Goal: Download file/media

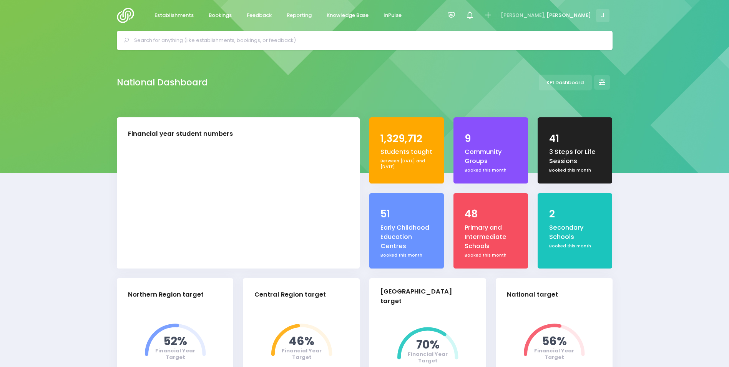
select select "5"
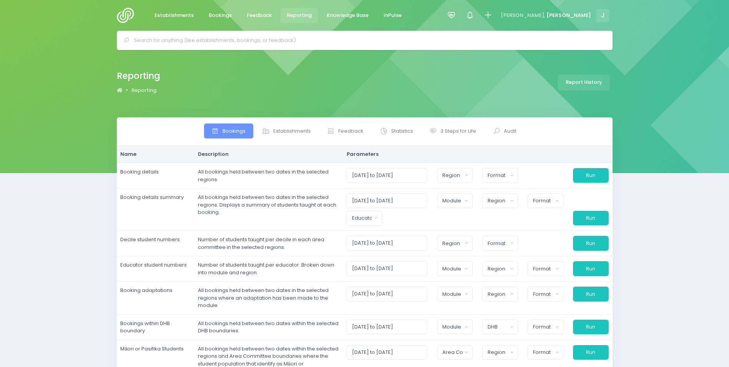
select select
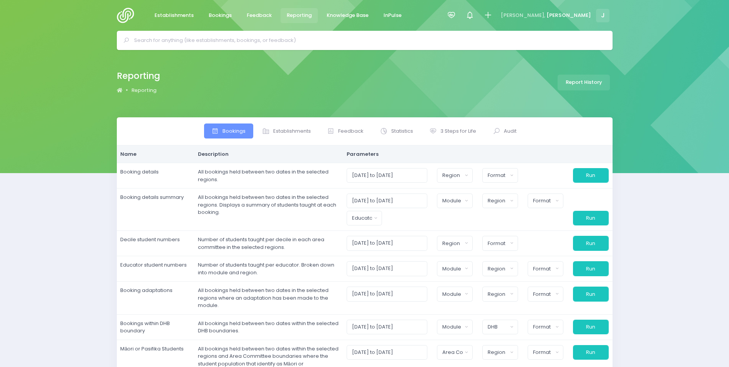
select select
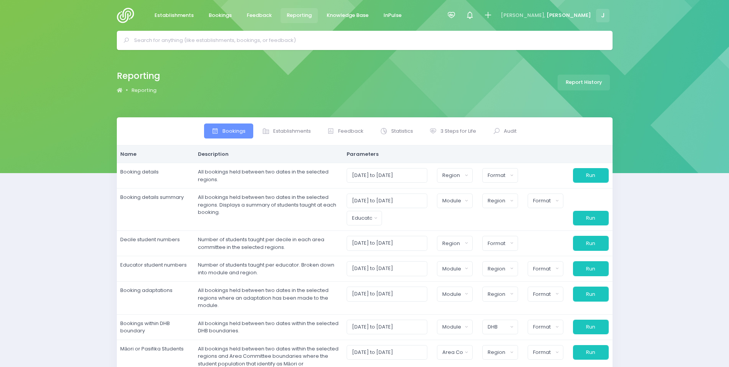
select select
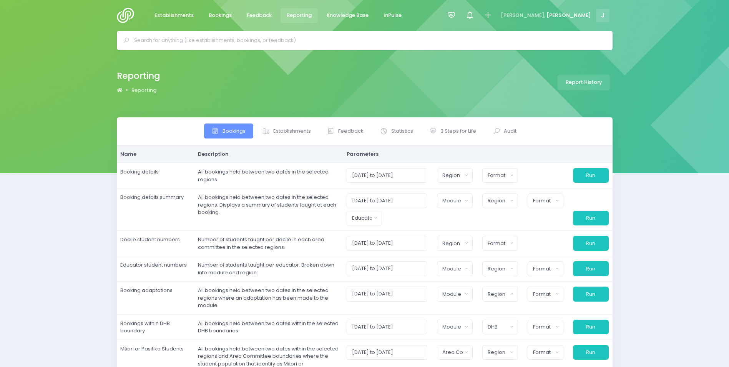
select select
click at [451, 128] on span "3 Steps for Life" at bounding box center [459, 131] width 36 height 8
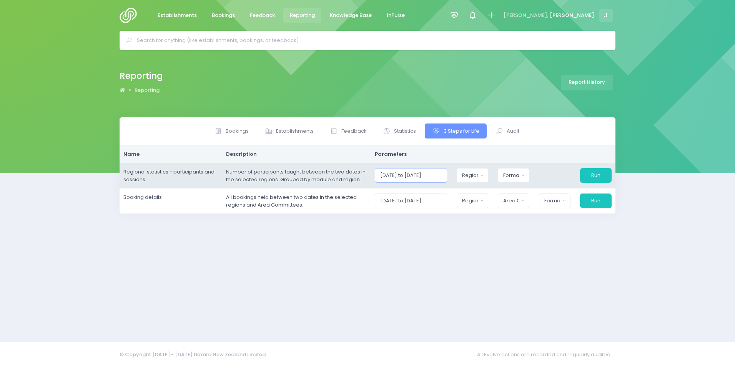
click at [396, 175] on input "[DATE] to [DATE]" at bounding box center [411, 175] width 73 height 15
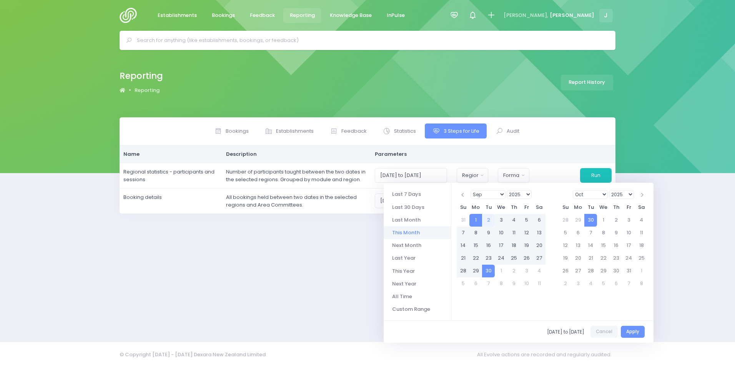
click at [499, 191] on select "Jan Feb Mar Apr May Jun [DATE] Aug Sep Oct Nov Dec" at bounding box center [488, 194] width 35 height 9
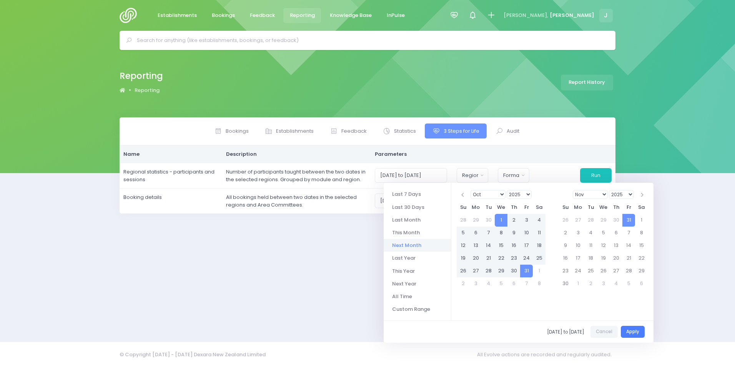
click at [627, 329] on button "Apply" at bounding box center [633, 332] width 24 height 12
type input "[DATE] to [DATE]"
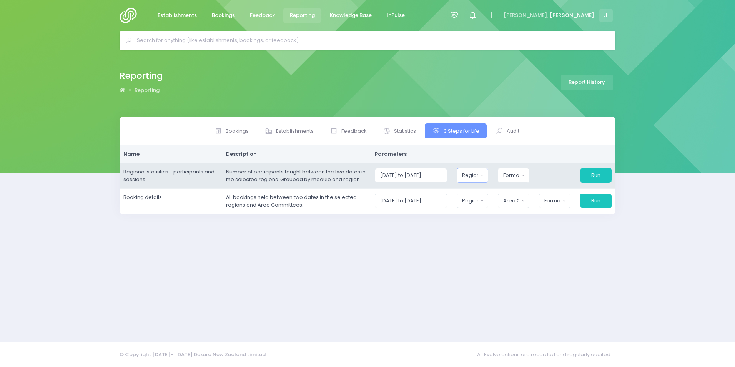
click at [478, 178] on div "Region" at bounding box center [470, 175] width 16 height 8
click at [483, 191] on button "Select All" at bounding box center [480, 196] width 35 height 13
select select "Northern"
click at [516, 172] on div "Format" at bounding box center [511, 175] width 16 height 8
click at [530, 208] on span "Excel Spreadsheet" at bounding box center [527, 209] width 47 height 8
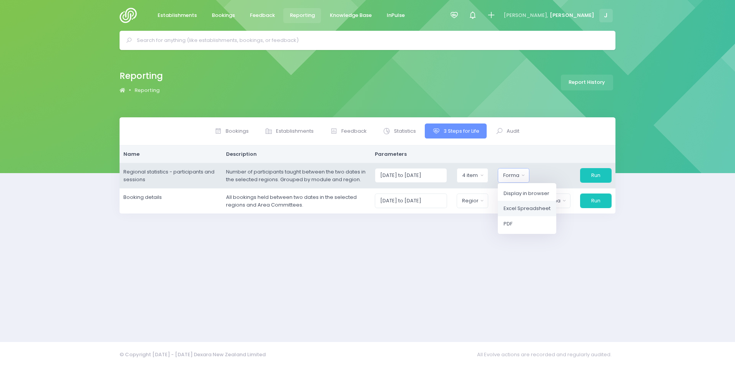
select select "excel"
click at [601, 171] on button "Run" at bounding box center [596, 175] width 32 height 15
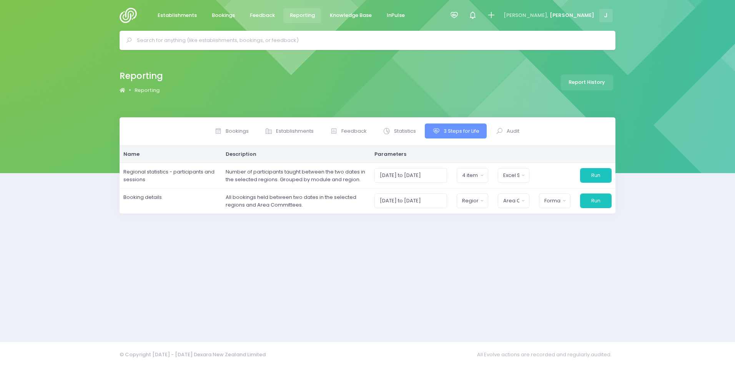
click at [536, 304] on div "Bookings Establishments Feedback Statistics" at bounding box center [367, 224] width 515 height 215
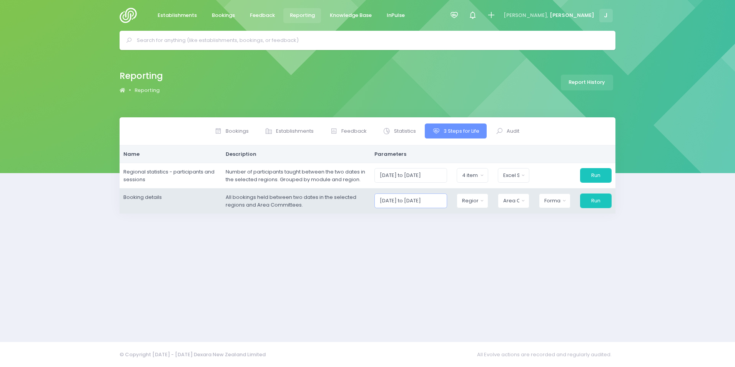
click at [439, 196] on input "[DATE] to [DATE]" at bounding box center [410, 200] width 73 height 15
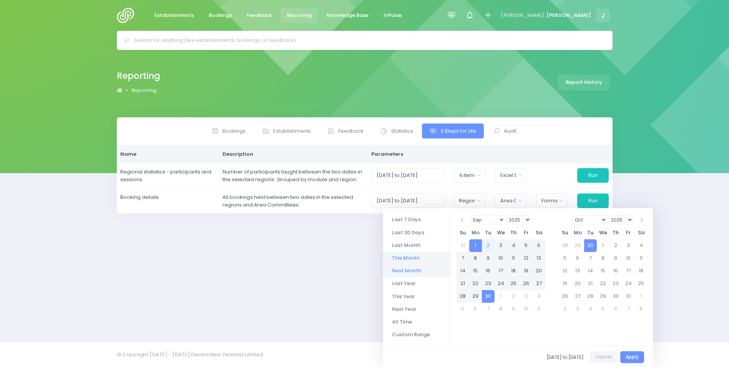
click at [425, 267] on li "Next Month" at bounding box center [416, 270] width 67 height 13
type input "[DATE] to [DATE]"
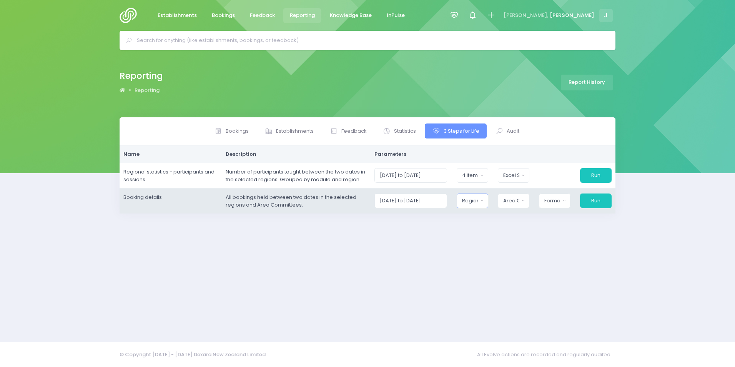
click at [478, 201] on div "Region" at bounding box center [470, 201] width 16 height 8
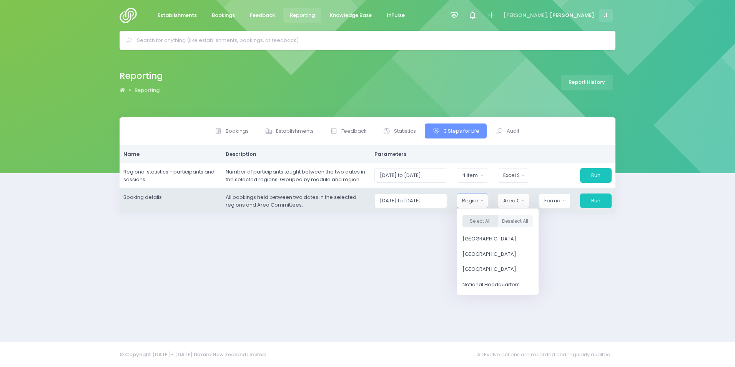
drag, startPoint x: 485, startPoint y: 220, endPoint x: 509, endPoint y: 203, distance: 30.0
click at [486, 219] on button "Select All" at bounding box center [480, 221] width 35 height 13
select select "Northern"
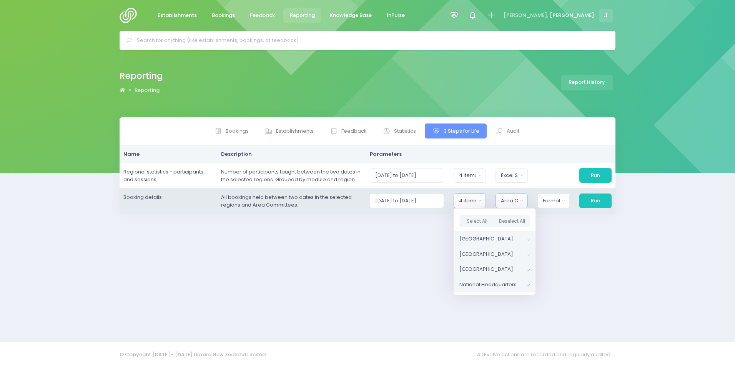
click at [513, 199] on div "Area Committee" at bounding box center [509, 201] width 17 height 8
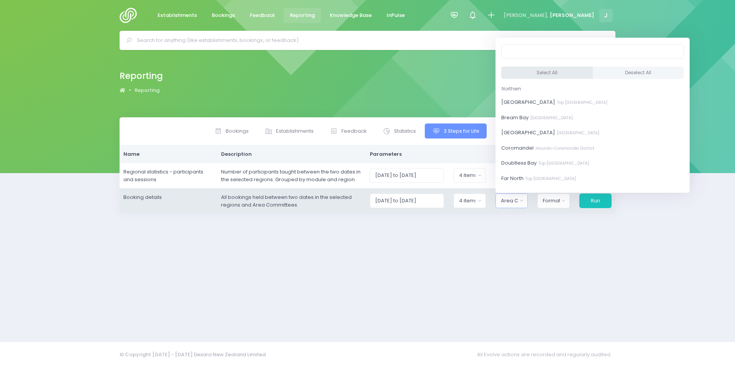
click at [538, 74] on button "Select All" at bounding box center [547, 73] width 92 height 13
select select "[GEOGRAPHIC_DATA]"
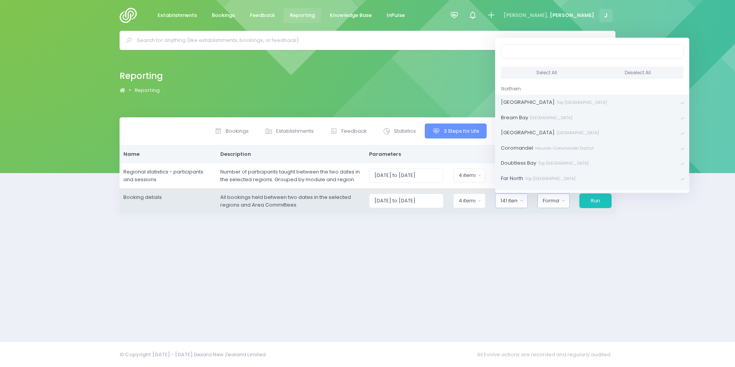
click at [557, 199] on div "Format" at bounding box center [551, 201] width 17 height 8
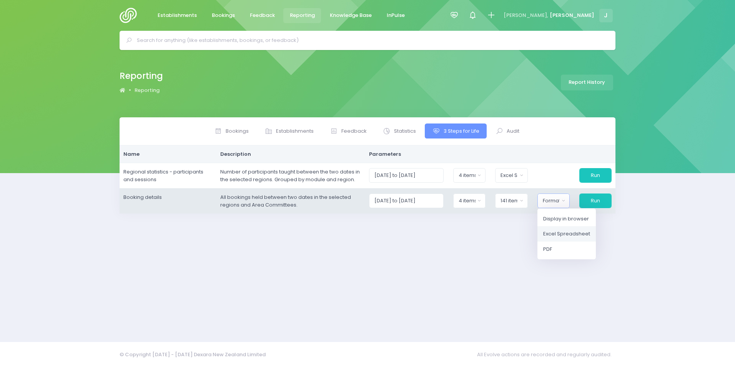
click at [569, 235] on span "Excel Spreadsheet" at bounding box center [566, 234] width 47 height 8
select select "excel"
click at [601, 200] on button "Run" at bounding box center [595, 200] width 33 height 15
